Goal: Find specific page/section: Find specific page/section

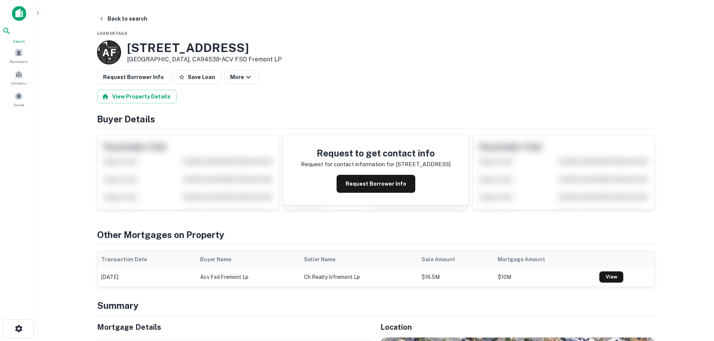
click at [22, 43] on span "Search" at bounding box center [18, 41] width 33 height 6
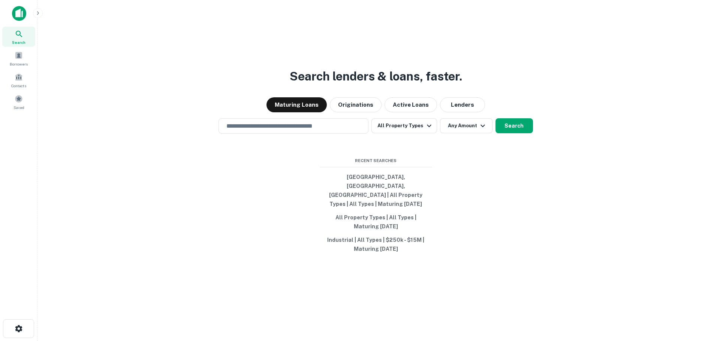
click at [637, 127] on div "Search lenders & loans, faster. Maturing Loans Originations Active Loans Lender…" at bounding box center [375, 188] width 665 height 341
